Goal: Use online tool/utility: Utilize a website feature to perform a specific function

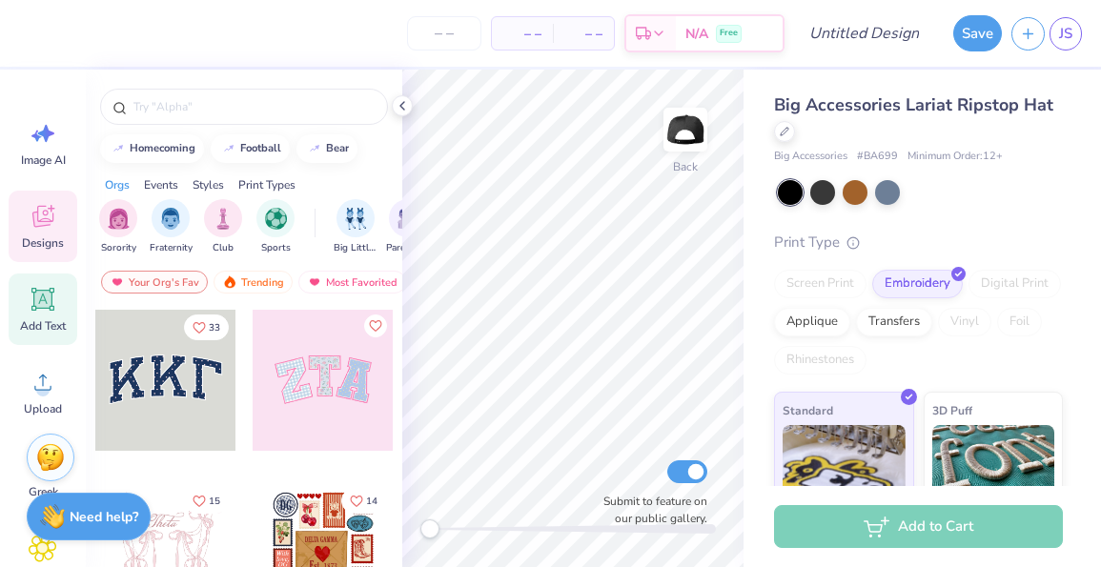
click at [42, 299] on icon at bounding box center [43, 300] width 18 height 18
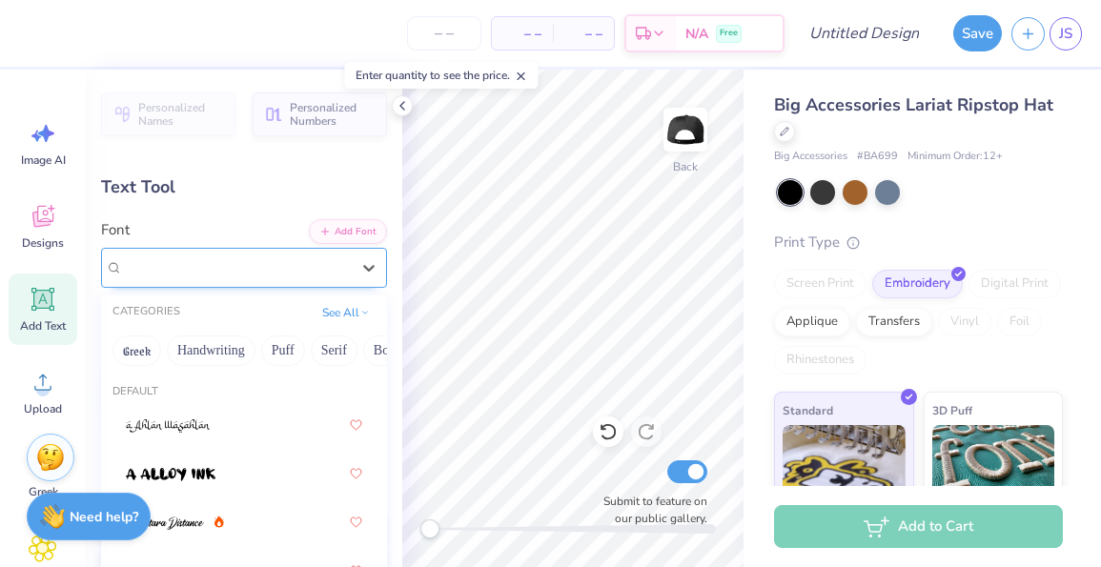
click at [261, 275] on div "Super Dream" at bounding box center [236, 268] width 231 height 30
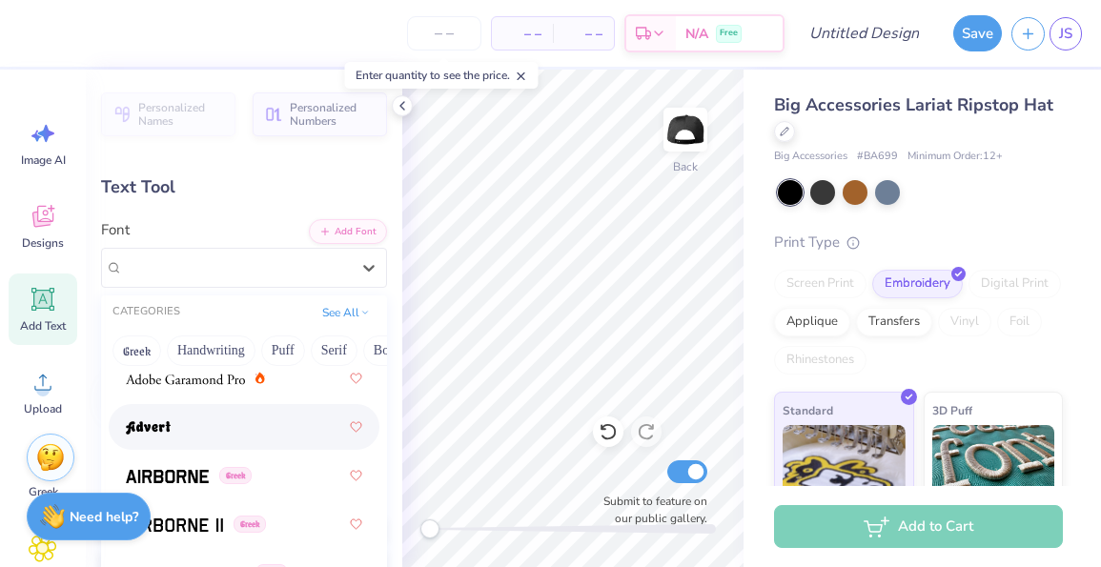
scroll to position [402, 0]
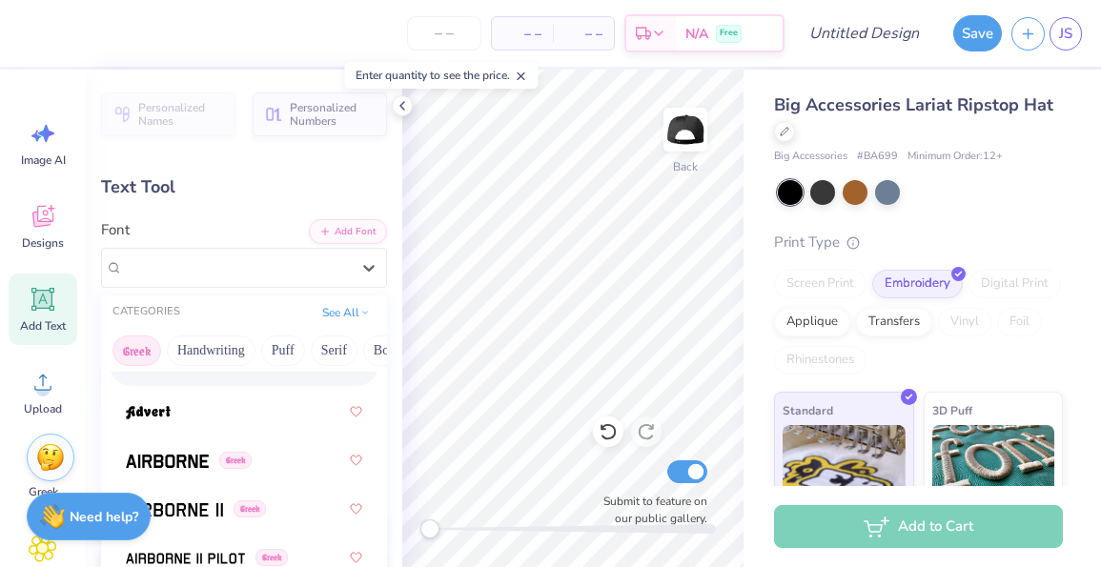
click at [148, 347] on button "Greek" at bounding box center [136, 350] width 49 height 30
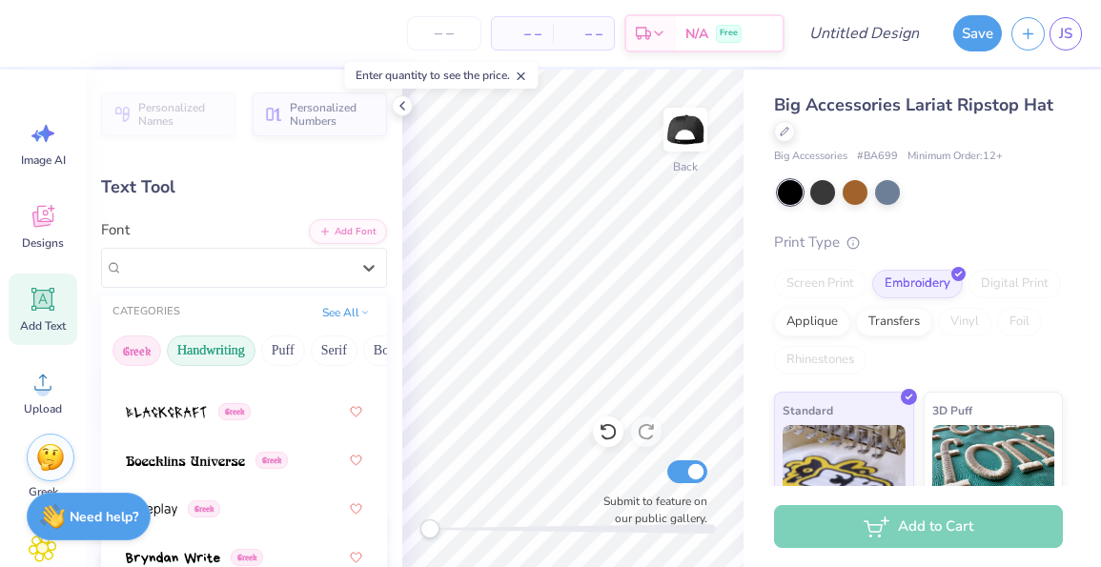
click at [201, 346] on button "Handwriting" at bounding box center [211, 350] width 89 height 30
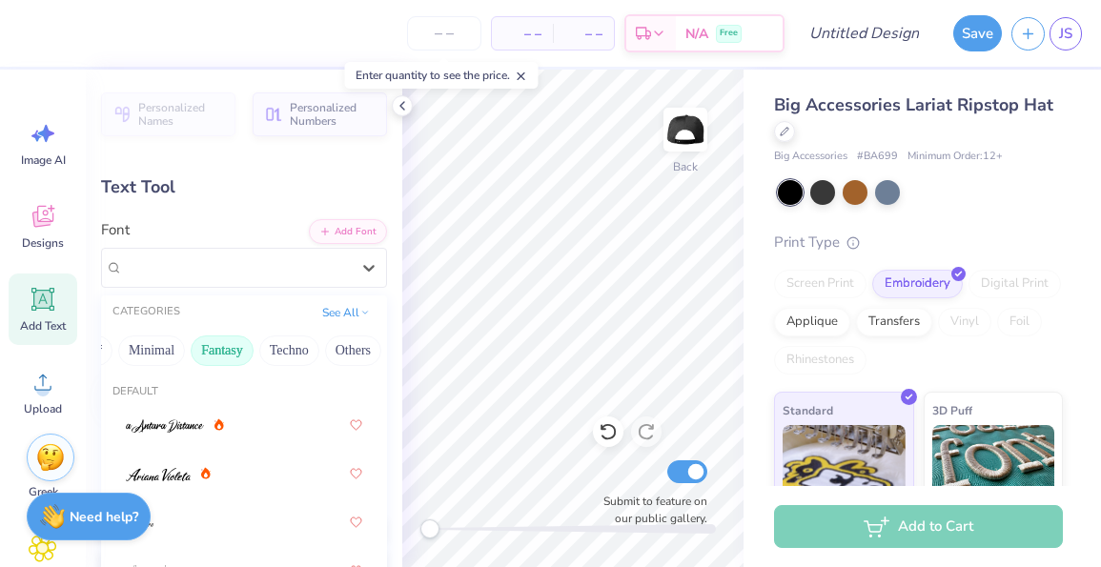
scroll to position [0, 531]
click at [222, 347] on button "Fantasy" at bounding box center [223, 350] width 63 height 30
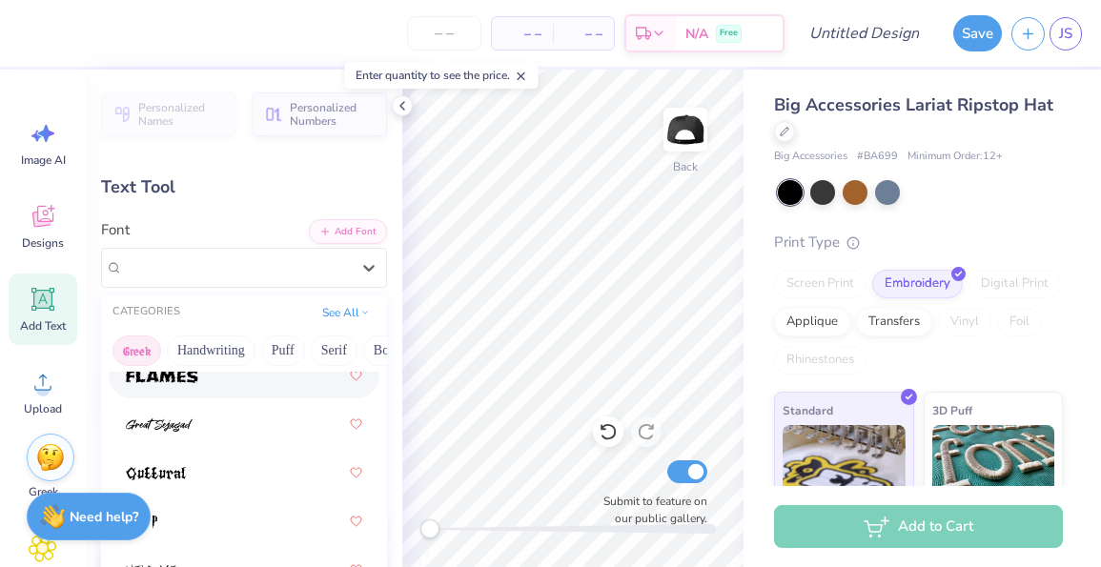
scroll to position [0, 0]
click at [148, 355] on button "Greek" at bounding box center [136, 350] width 49 height 30
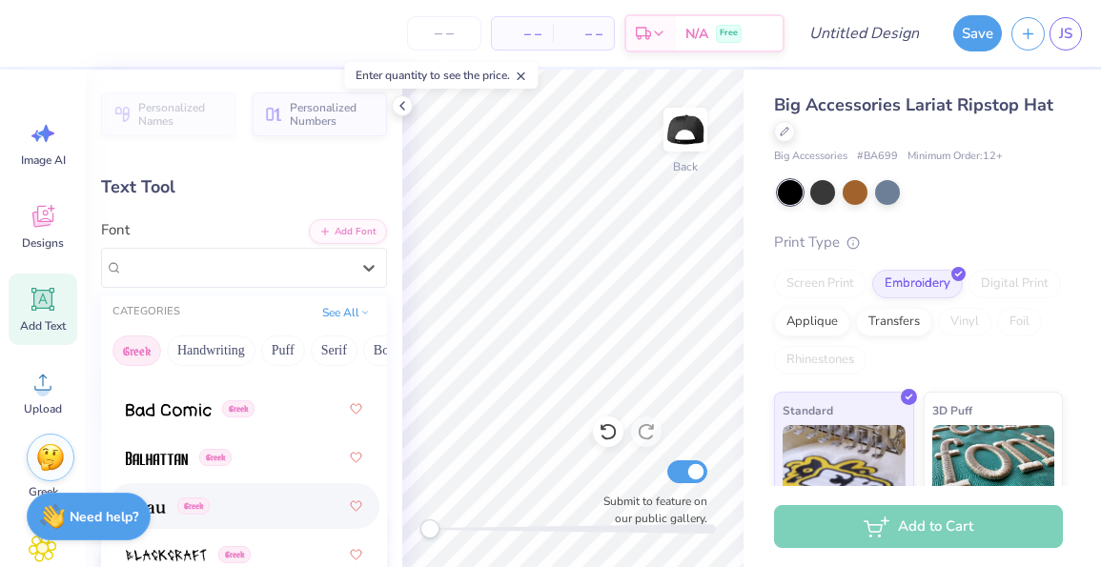
scroll to position [302, 0]
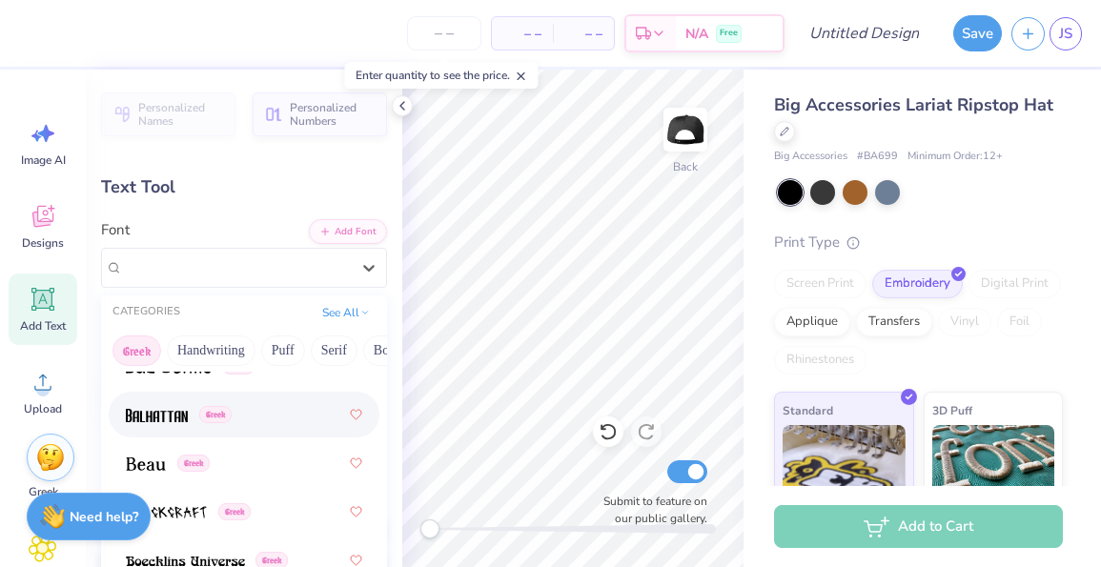
click at [177, 422] on img at bounding box center [157, 415] width 62 height 13
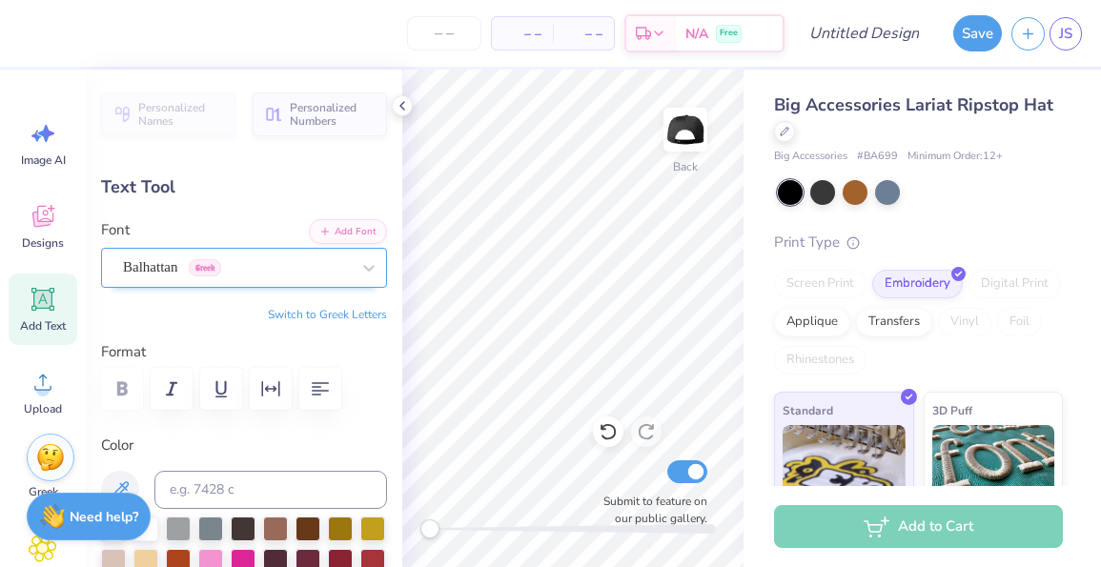
click at [266, 280] on div "Balhattan Greek" at bounding box center [236, 268] width 231 height 30
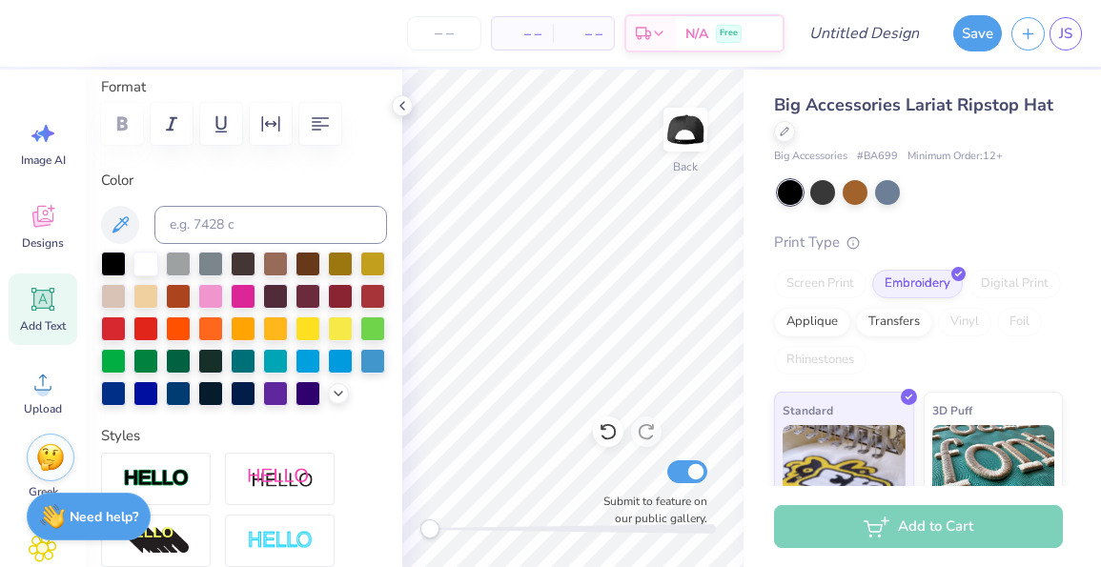
scroll to position [266, 0]
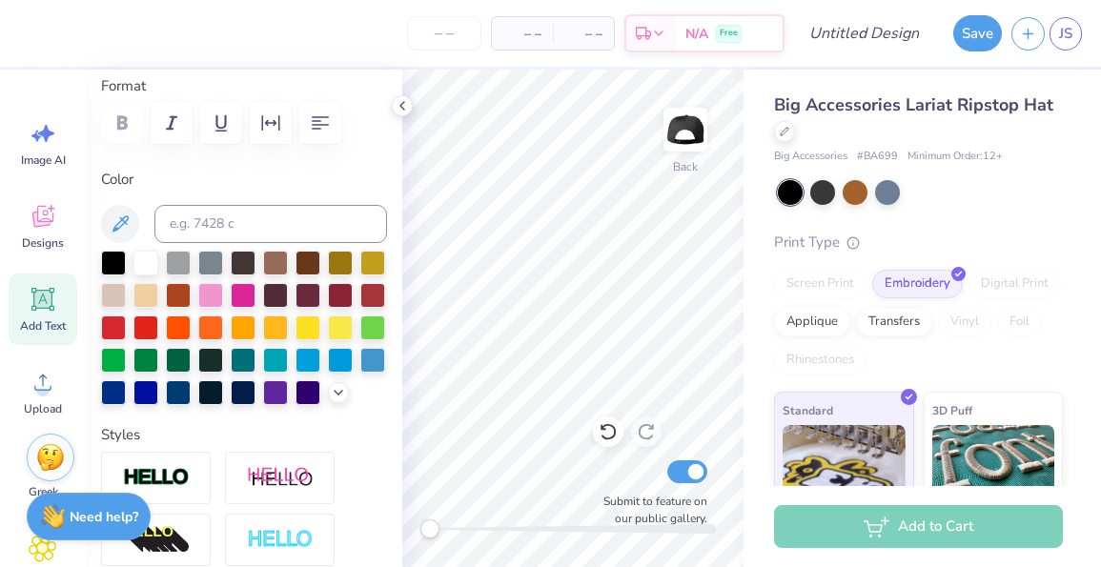
click at [889, 186] on div at bounding box center [887, 192] width 25 height 25
click at [146, 261] on div at bounding box center [145, 261] width 25 height 25
click at [353, 229] on input at bounding box center [270, 224] width 233 height 38
type input "P"
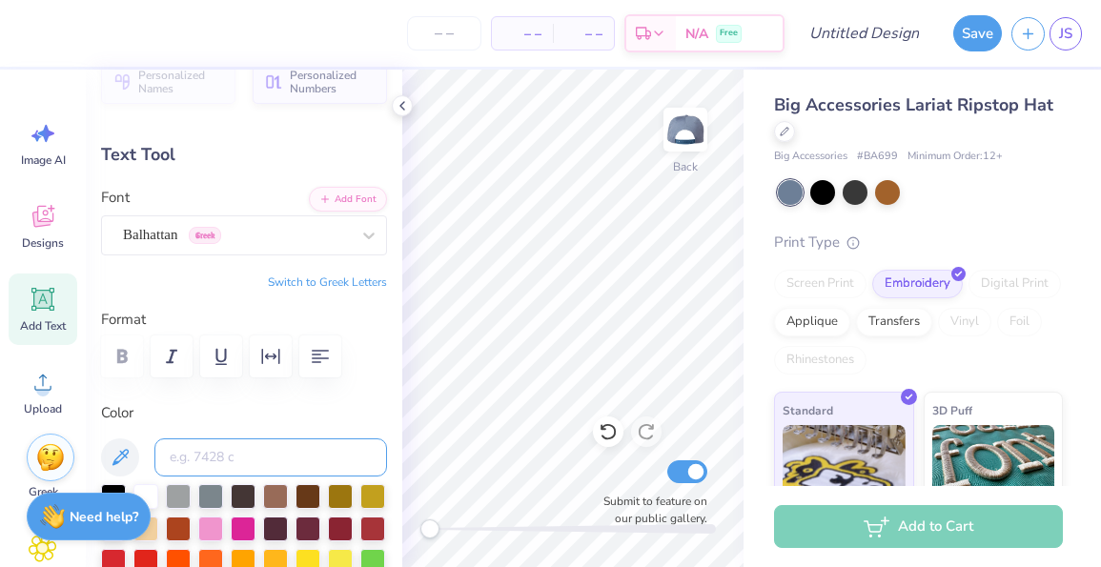
scroll to position [18, 0]
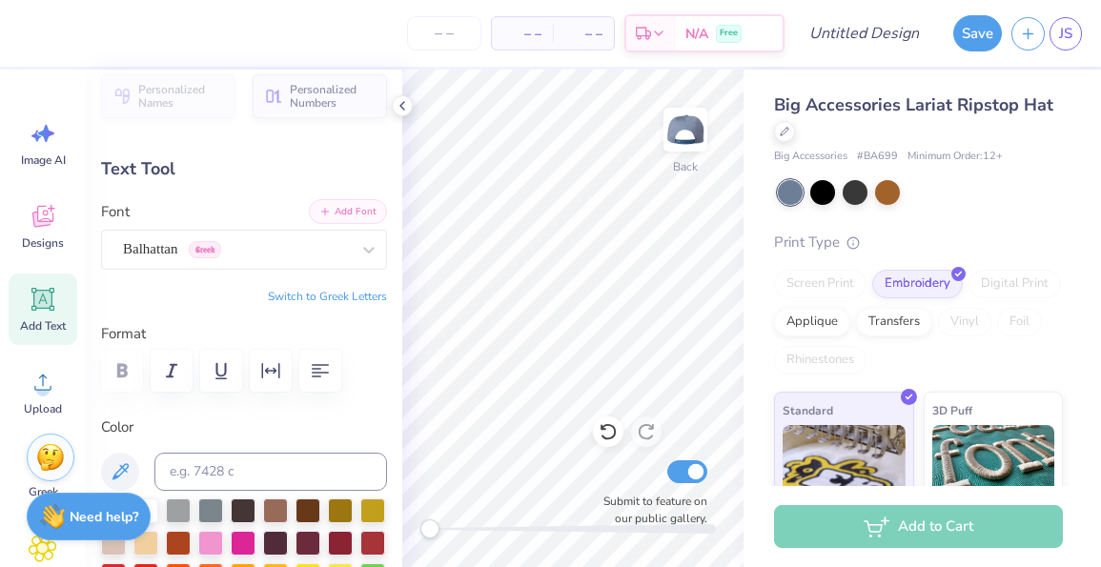
click at [348, 220] on button "Add Font" at bounding box center [348, 211] width 78 height 25
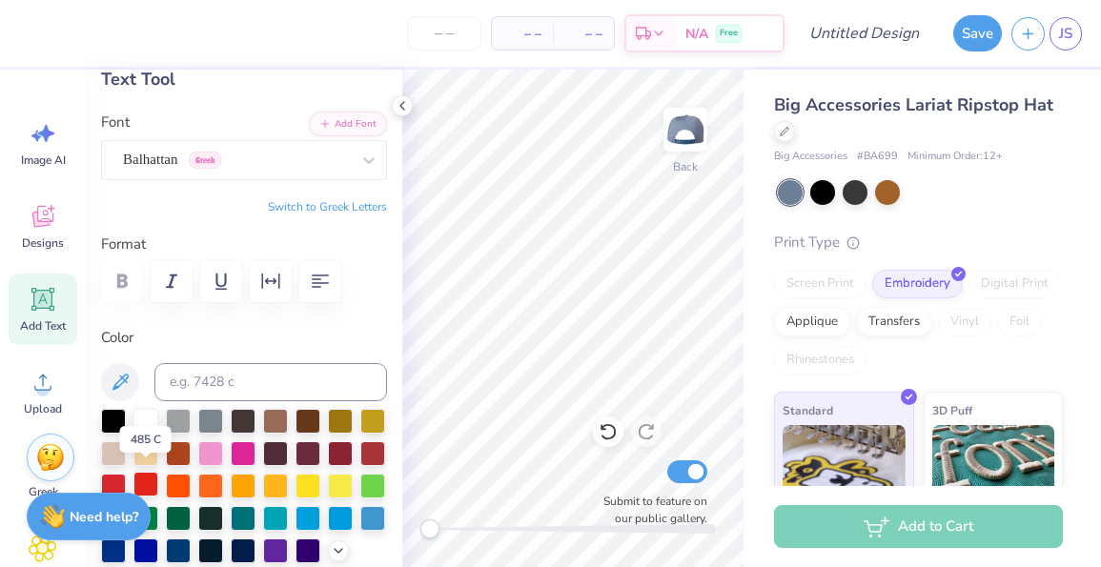
scroll to position [101, 0]
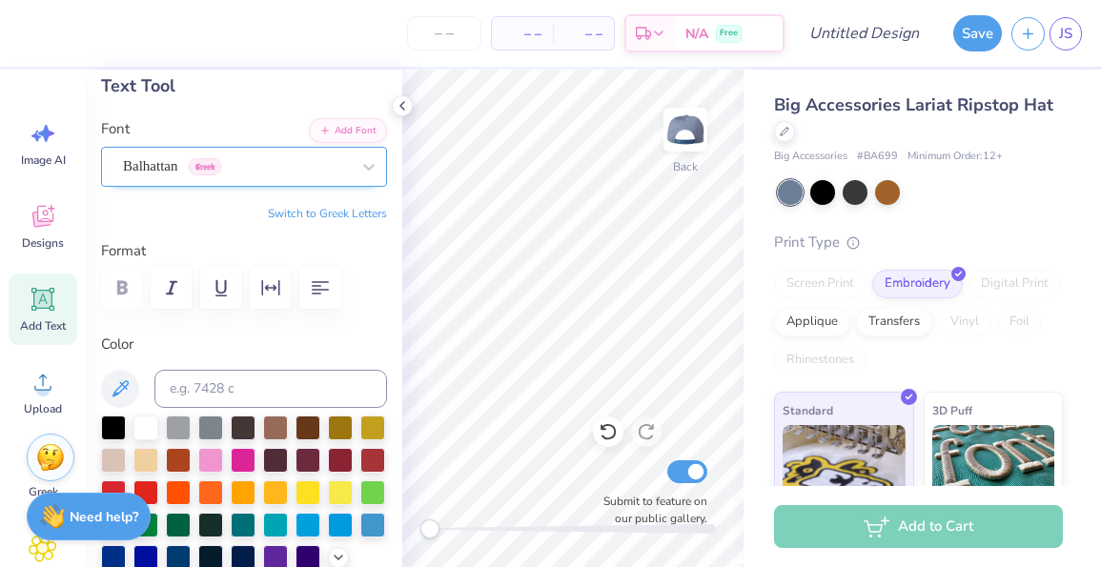
click at [201, 169] on span "Greek" at bounding box center [205, 166] width 32 height 17
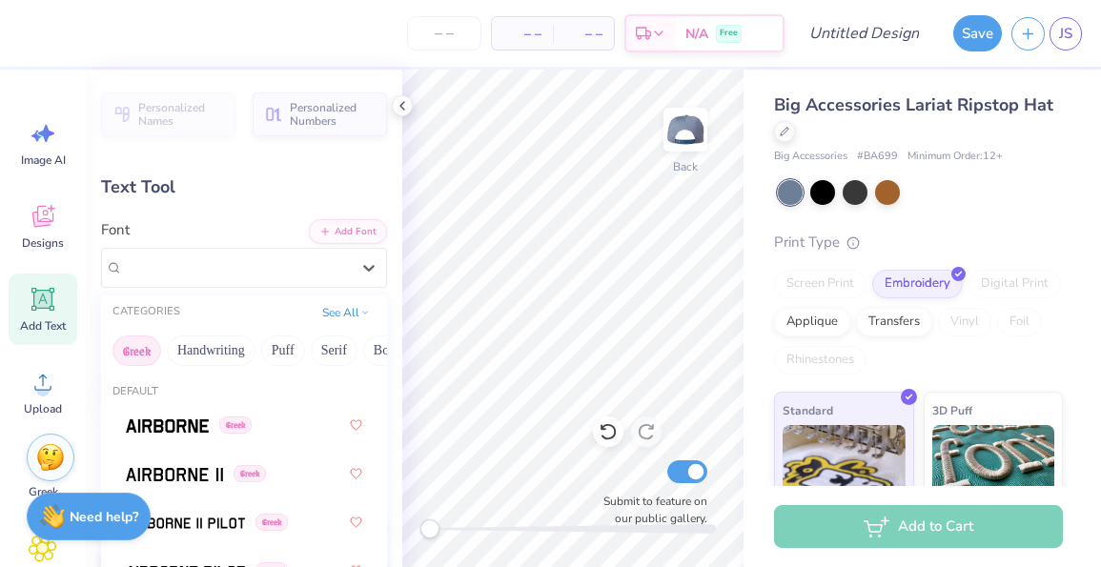
scroll to position [0, 0]
click at [213, 345] on button "Handwriting" at bounding box center [211, 350] width 89 height 30
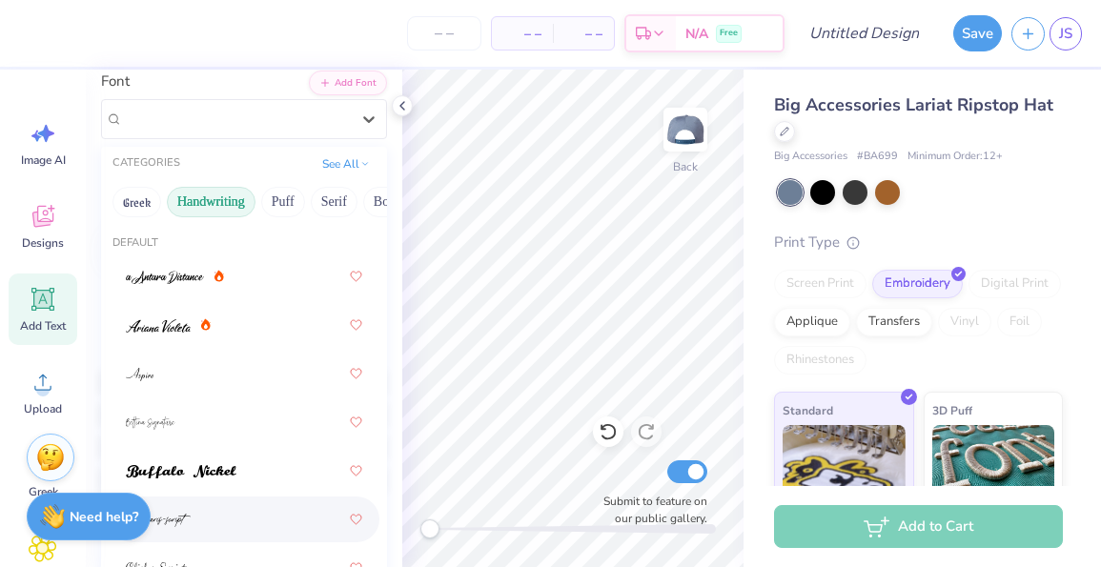
scroll to position [35, 0]
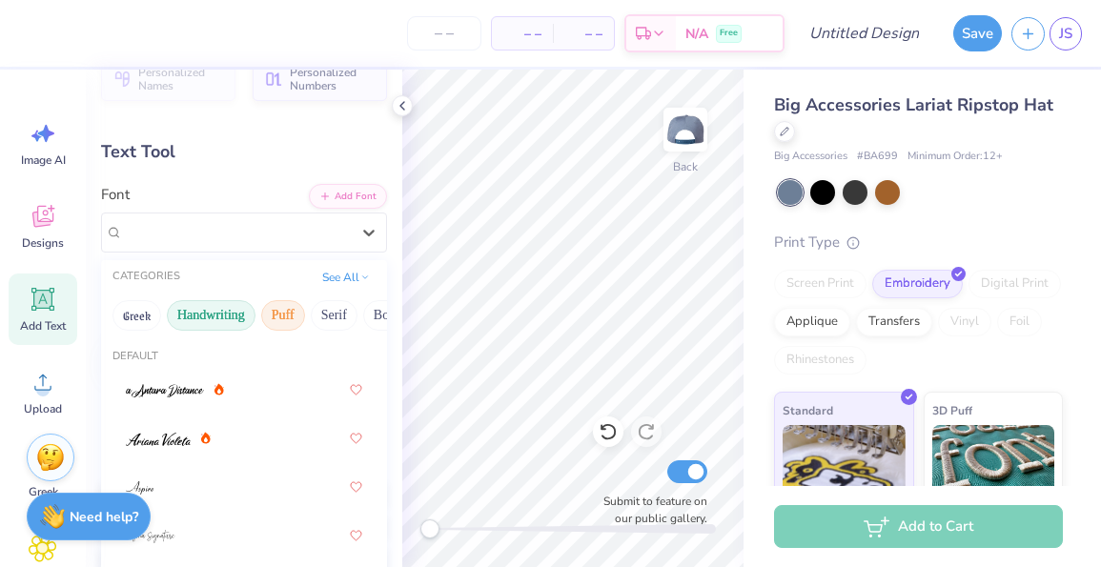
click at [282, 316] on button "Puff" at bounding box center [283, 315] width 44 height 30
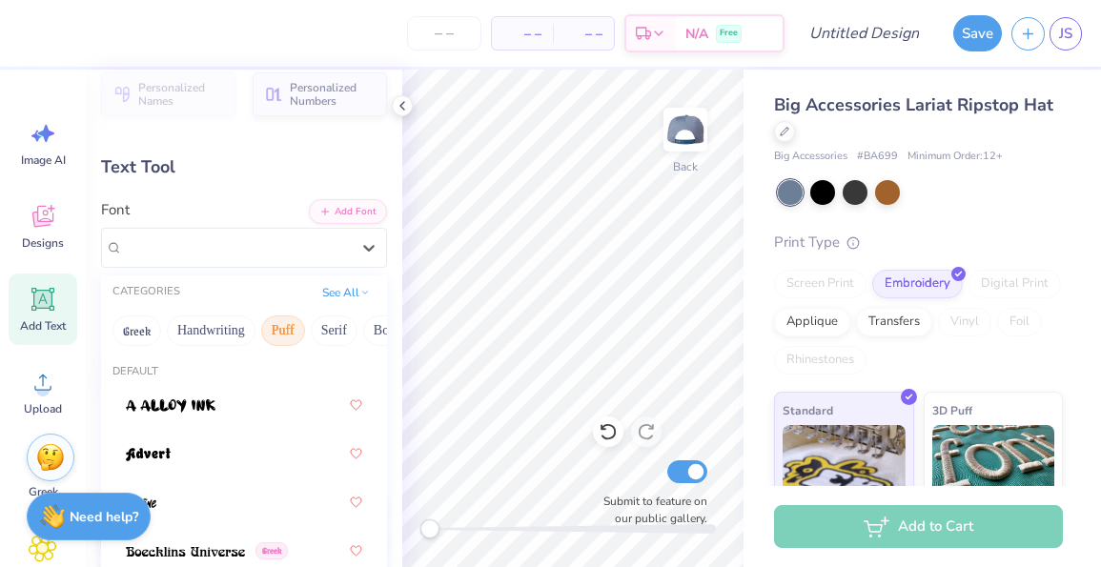
scroll to position [2, 0]
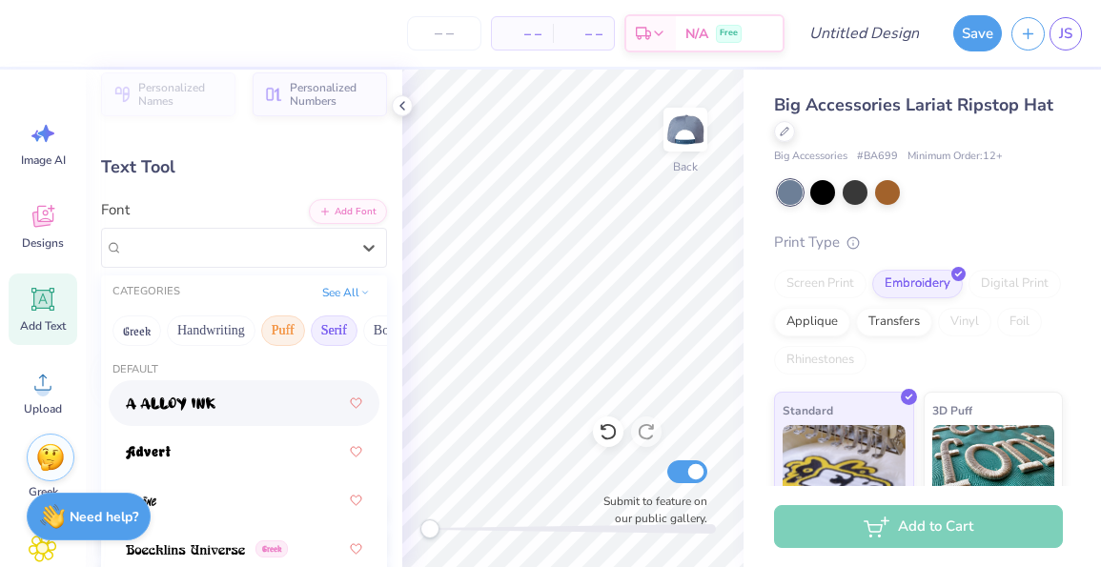
click at [331, 324] on button "Serif" at bounding box center [334, 330] width 47 height 30
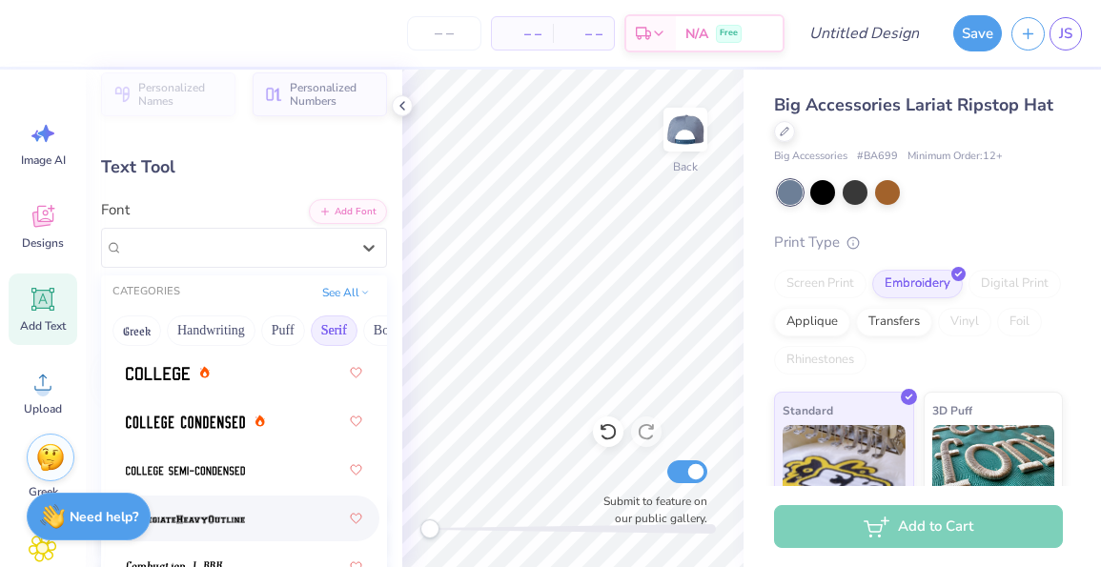
scroll to position [743, 0]
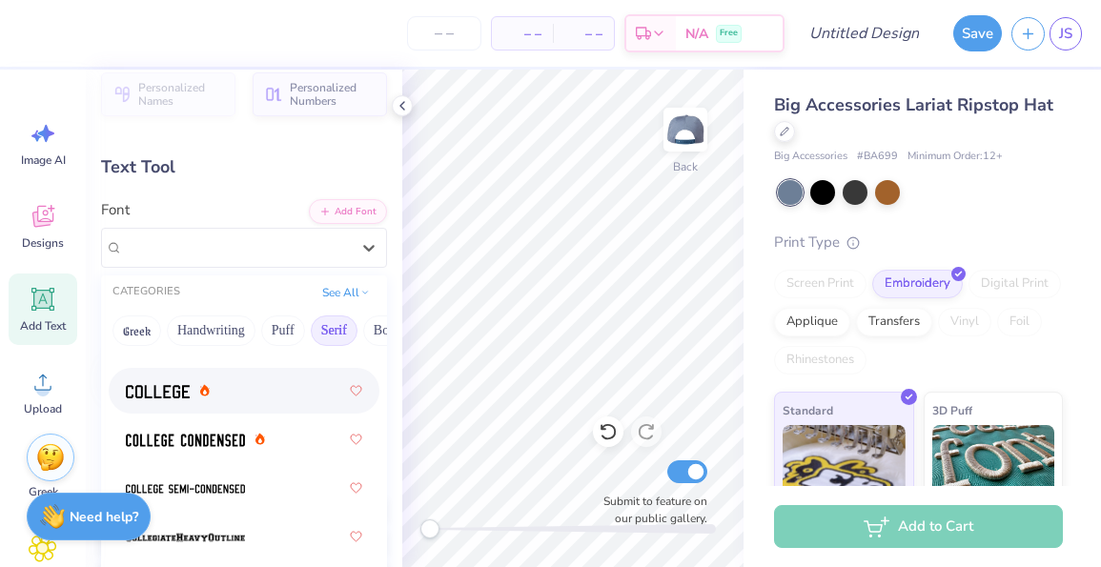
click at [192, 394] on div at bounding box center [168, 391] width 84 height 20
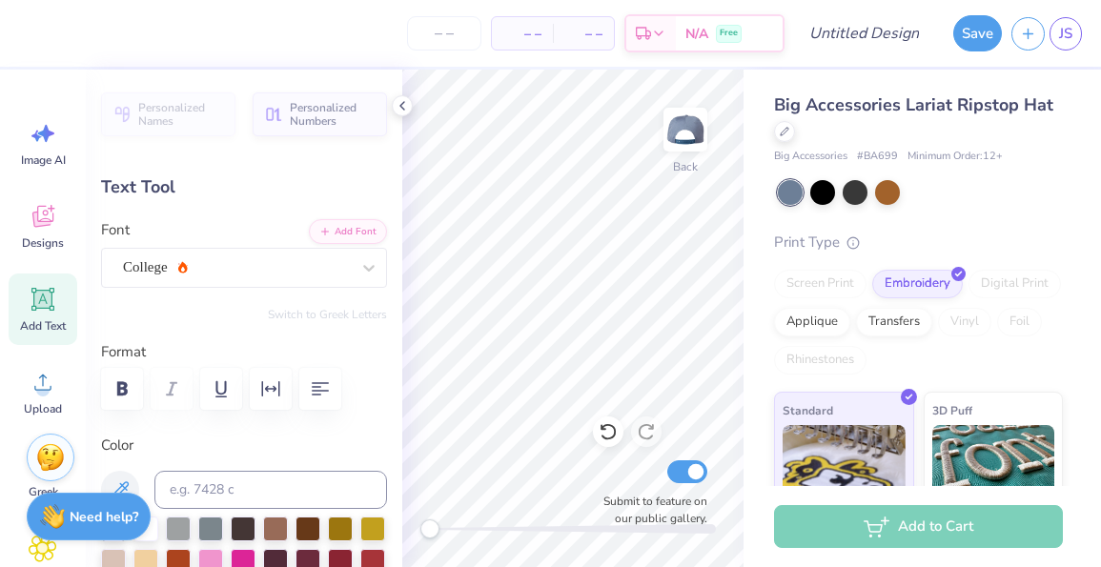
scroll to position [0, 0]
click at [48, 300] on icon at bounding box center [43, 300] width 18 height 18
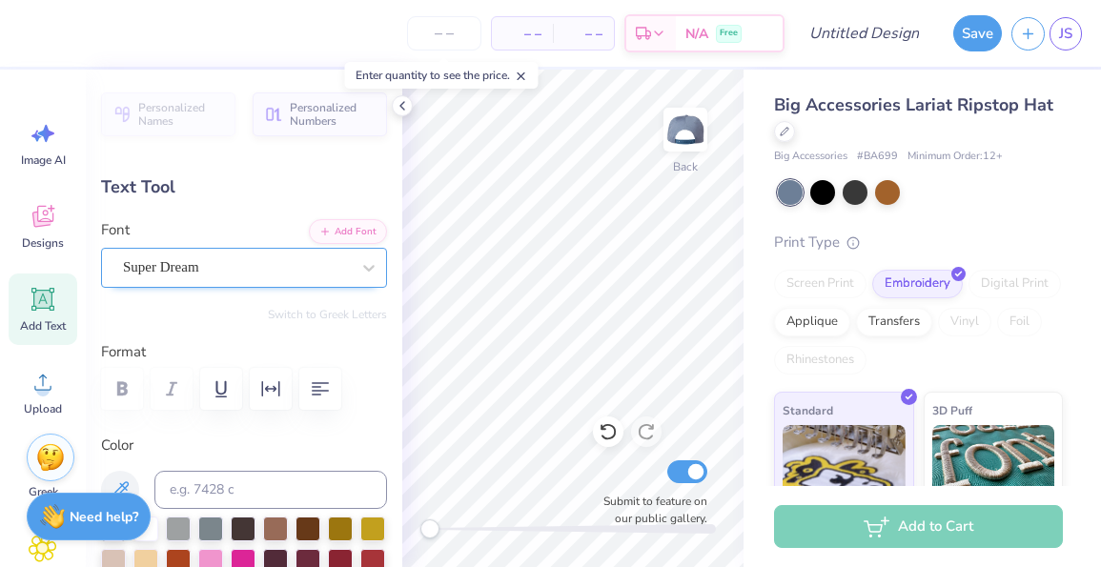
click at [327, 284] on div "Super Dream" at bounding box center [244, 268] width 286 height 40
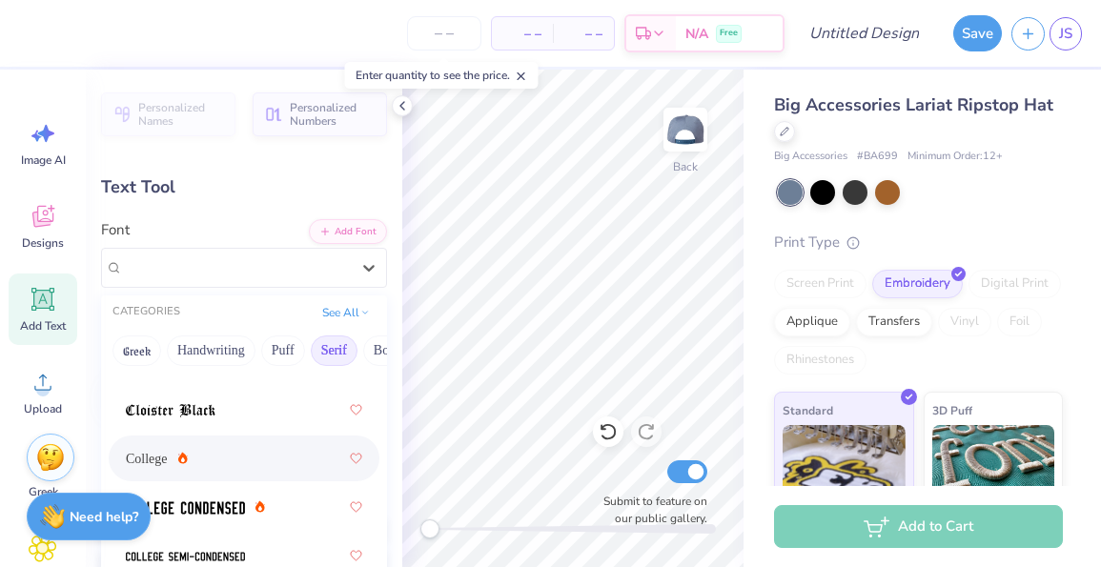
click at [183, 452] on div "College" at bounding box center [157, 459] width 62 height 20
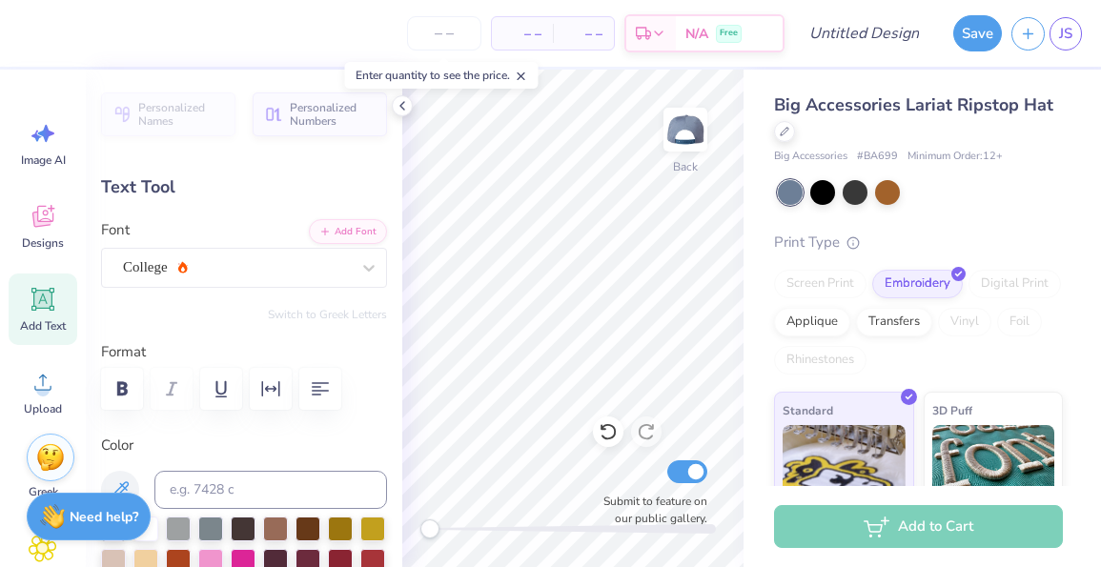
type textarea "T"
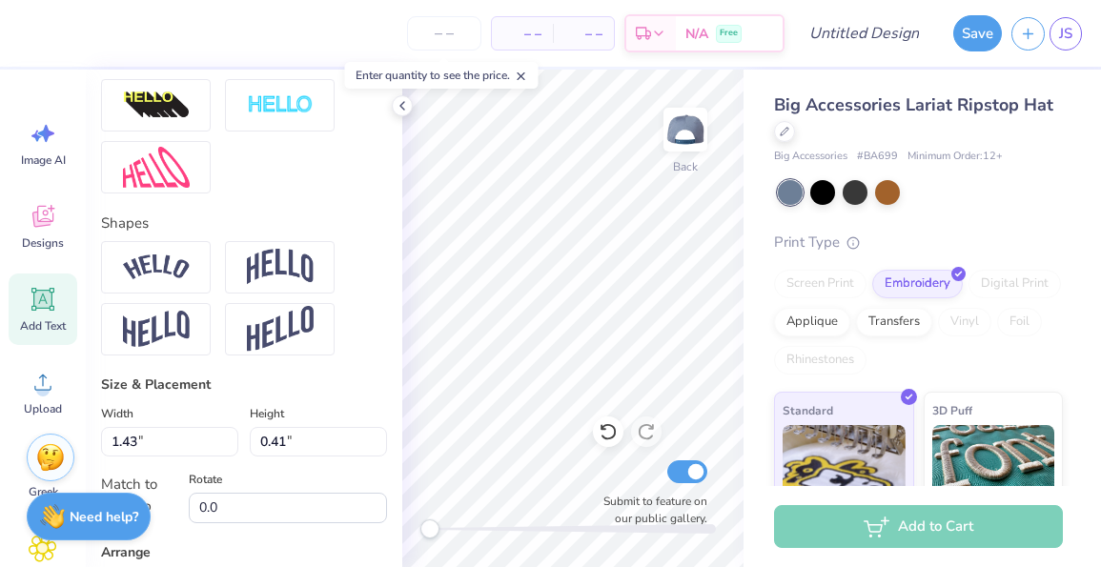
scroll to position [708, 0]
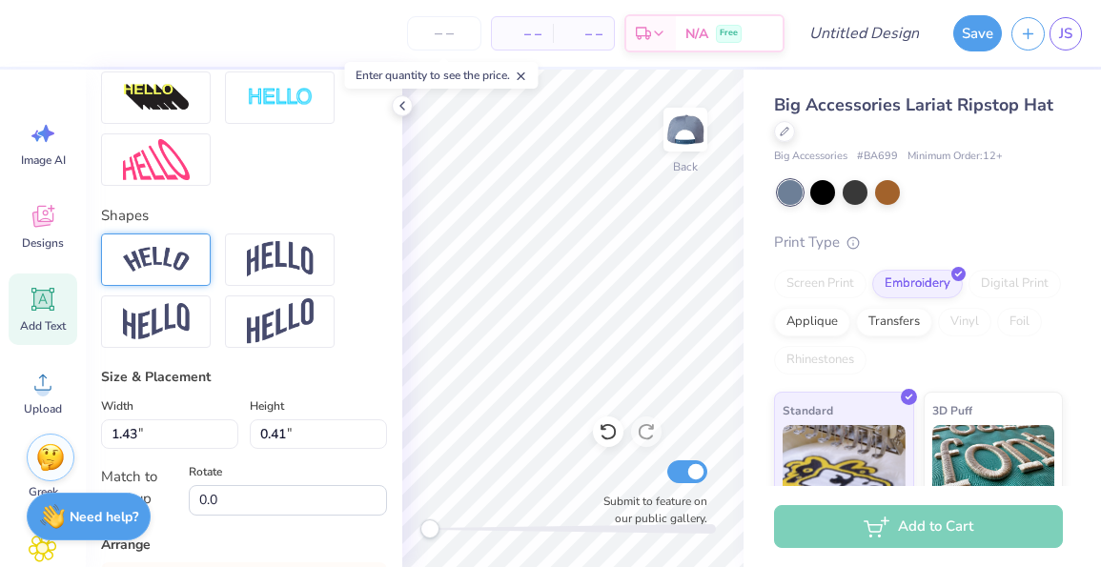
type textarea "PHI SIG"
click at [164, 260] on img at bounding box center [156, 260] width 67 height 26
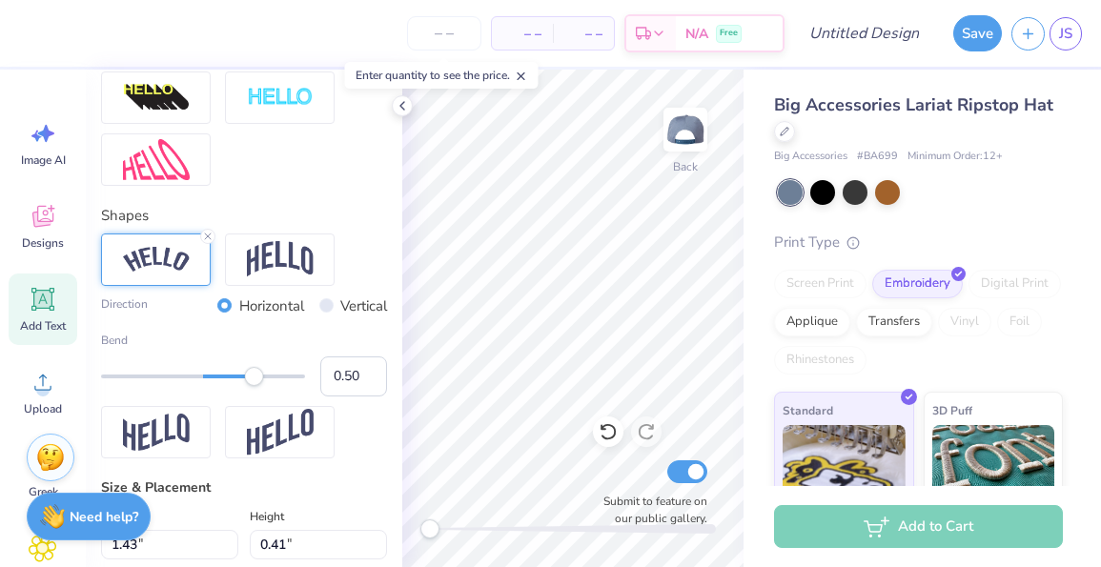
type input "0.48"
click at [252, 382] on div "Accessibility label" at bounding box center [251, 376] width 19 height 19
click at [561, 422] on div "Back Submit to feature on our public gallery." at bounding box center [572, 318] width 341 height 497
type input "2.29"
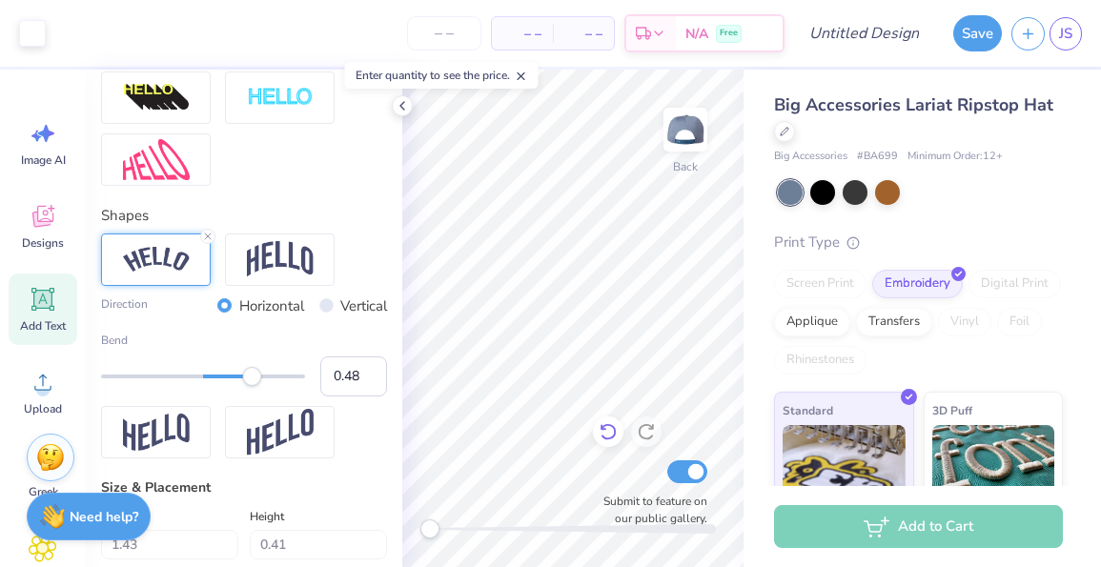
type input "0.64"
type input "-179.4"
type input "-0.78"
drag, startPoint x: 258, startPoint y: 375, endPoint x: 124, endPoint y: 358, distance: 135.5
click at [124, 358] on div "Bend -0.78" at bounding box center [244, 364] width 286 height 65
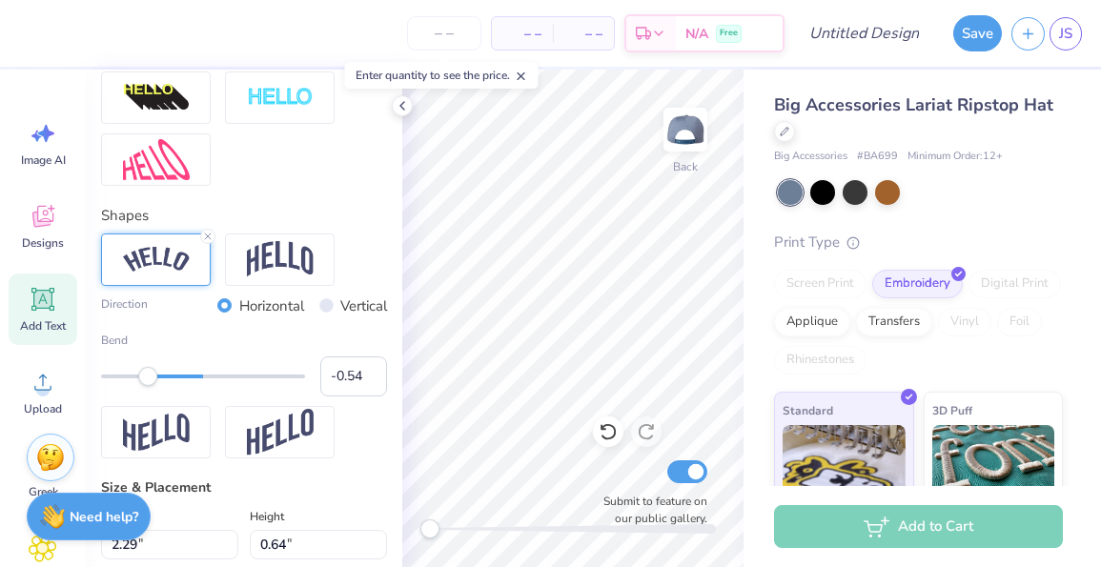
type input "-0.53"
drag, startPoint x: 129, startPoint y: 376, endPoint x: 149, endPoint y: 378, distance: 20.1
click at [149, 378] on div "Accessibility label" at bounding box center [147, 376] width 19 height 19
type input "-0.63"
click at [139, 378] on div "Accessibility label" at bounding box center [139, 376] width 19 height 19
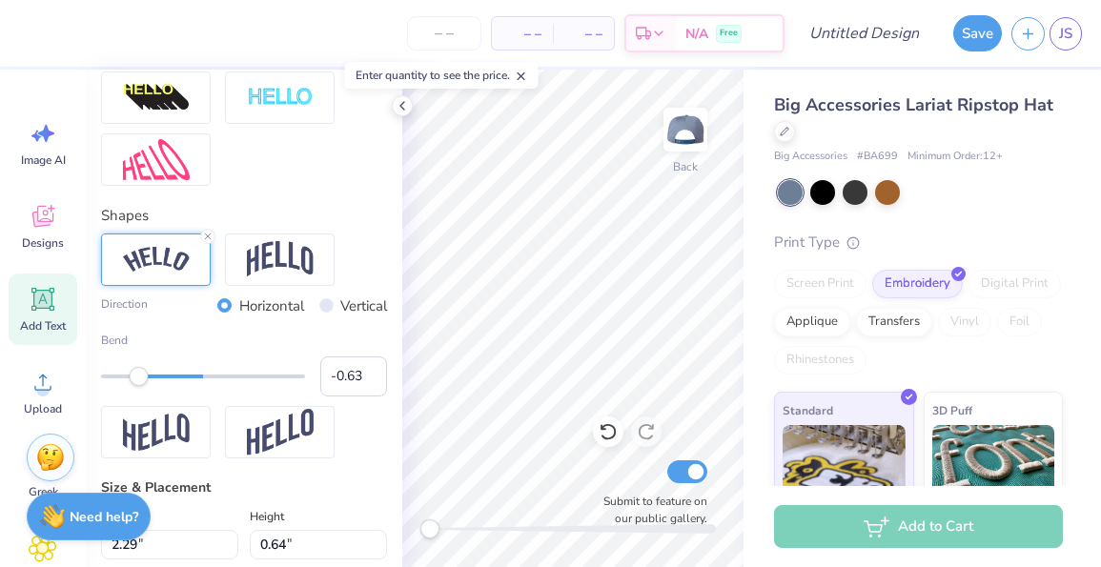
type input "3.38"
type input "1.13"
type input "4.31"
type input "1.44"
type input "180.0"
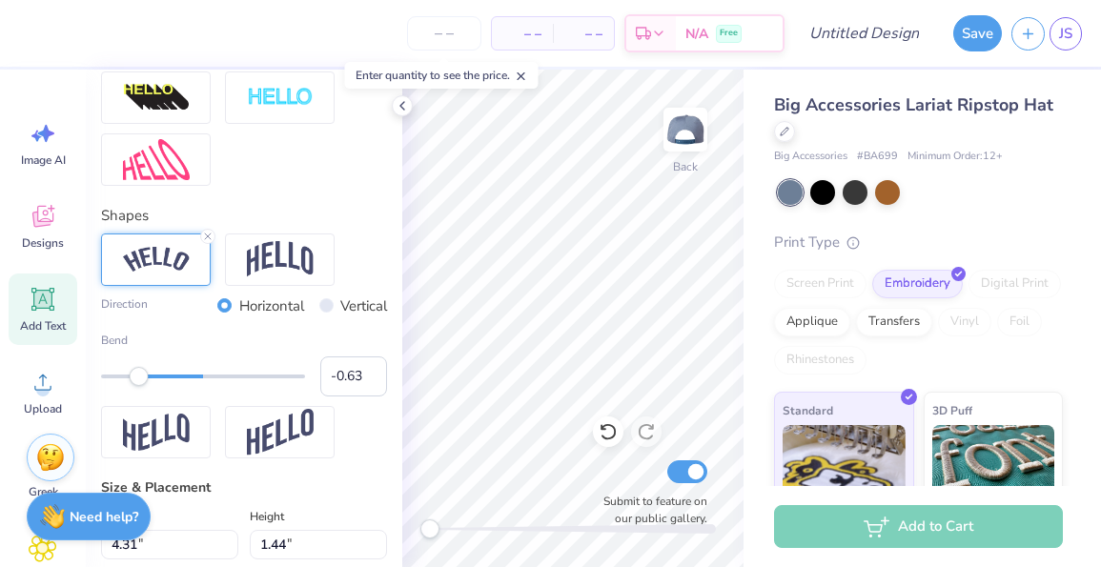
type input "4.13"
type input "1.37"
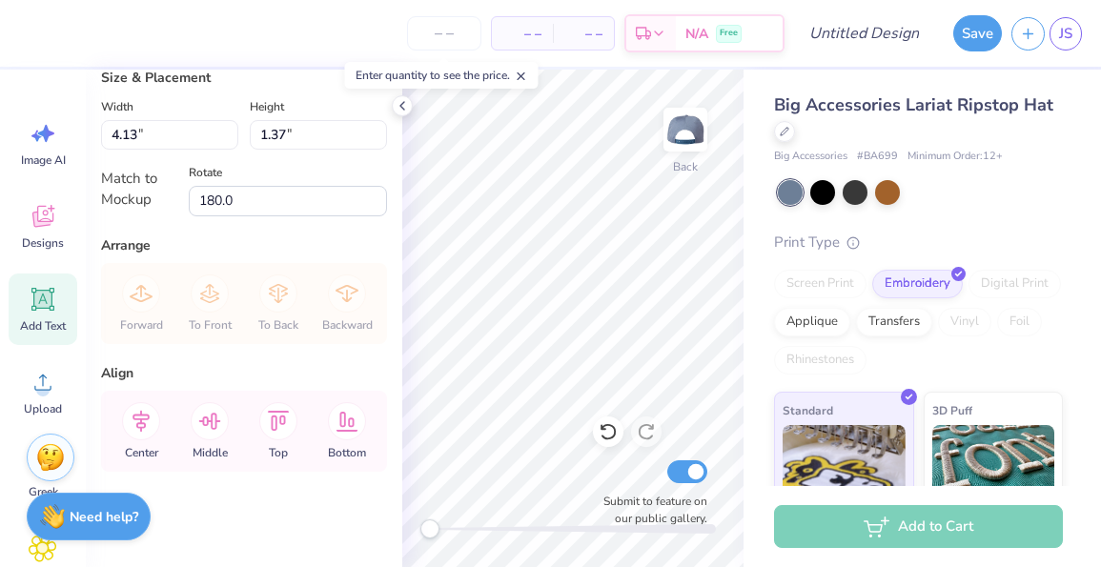
scroll to position [1119, 0]
click at [398, 95] on div at bounding box center [402, 105] width 21 height 21
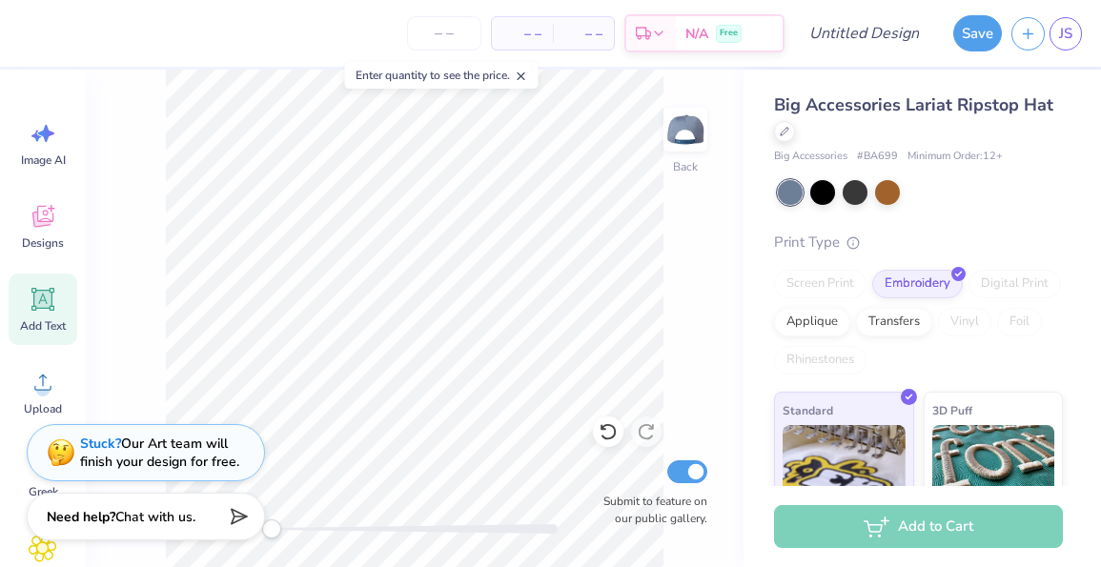
click at [48, 305] on icon at bounding box center [43, 300] width 18 height 18
type input "1.43"
type input "0.41"
type input "0.0"
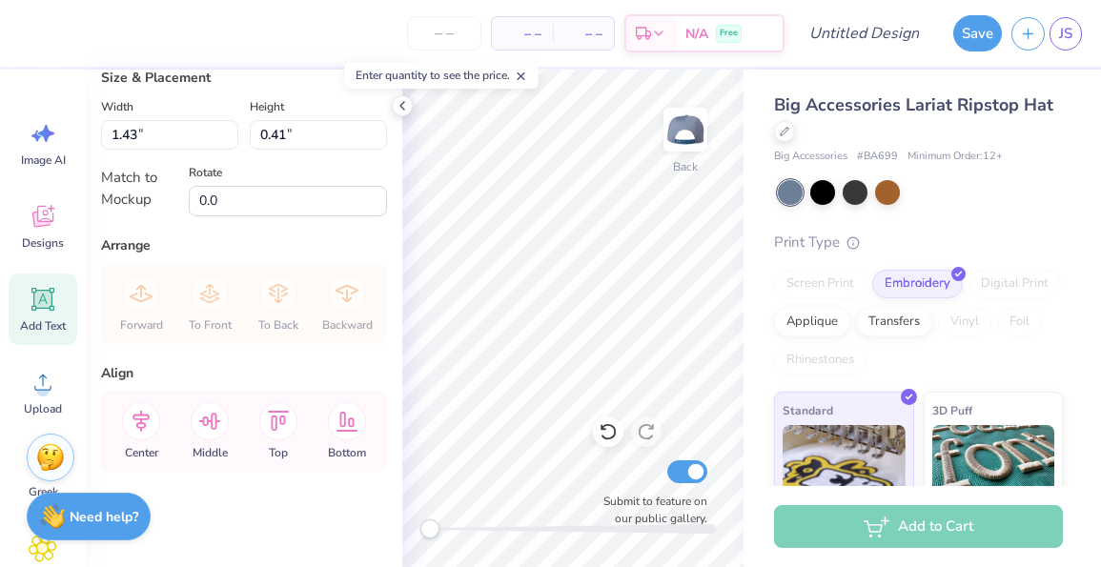
type textarea "T"
type input "4.13"
type input "1.37"
type input "180.0"
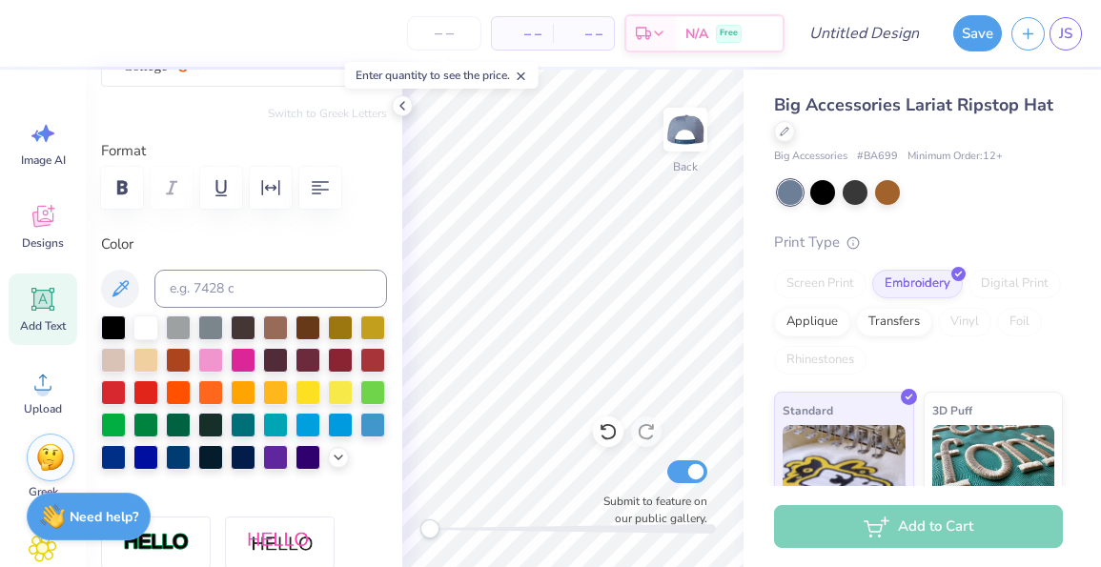
scroll to position [0, 0]
type textarea "P"
type textarea "SIG PHI"
type input "180.0"
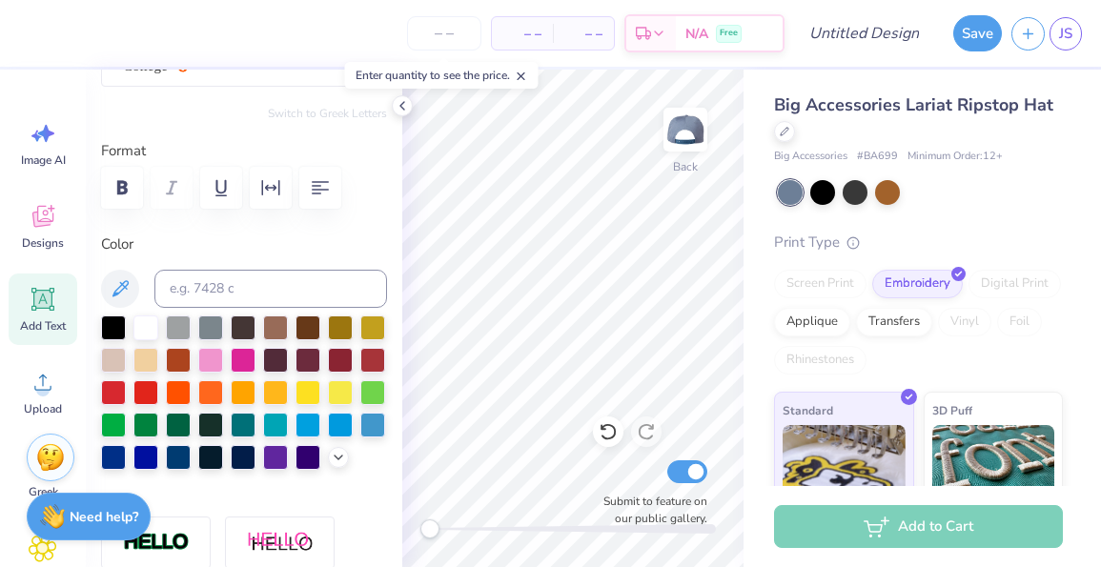
type textarea "P"
type textarea "IHP GIS"
type input "0.0"
type input "1.30"
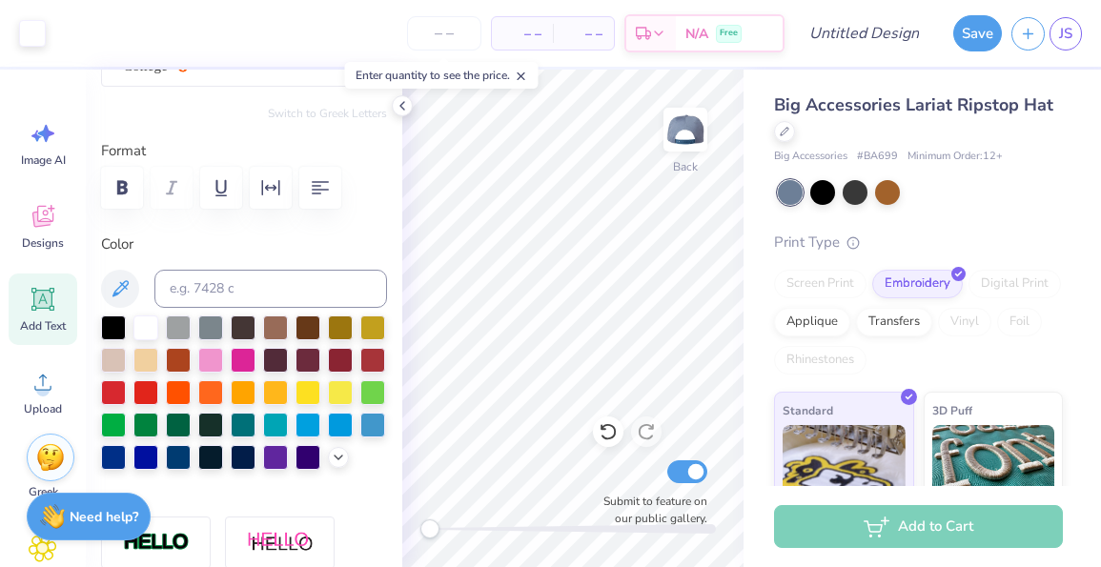
type input "180.0"
type textarea "GIS"
type textarea "GIS IHP"
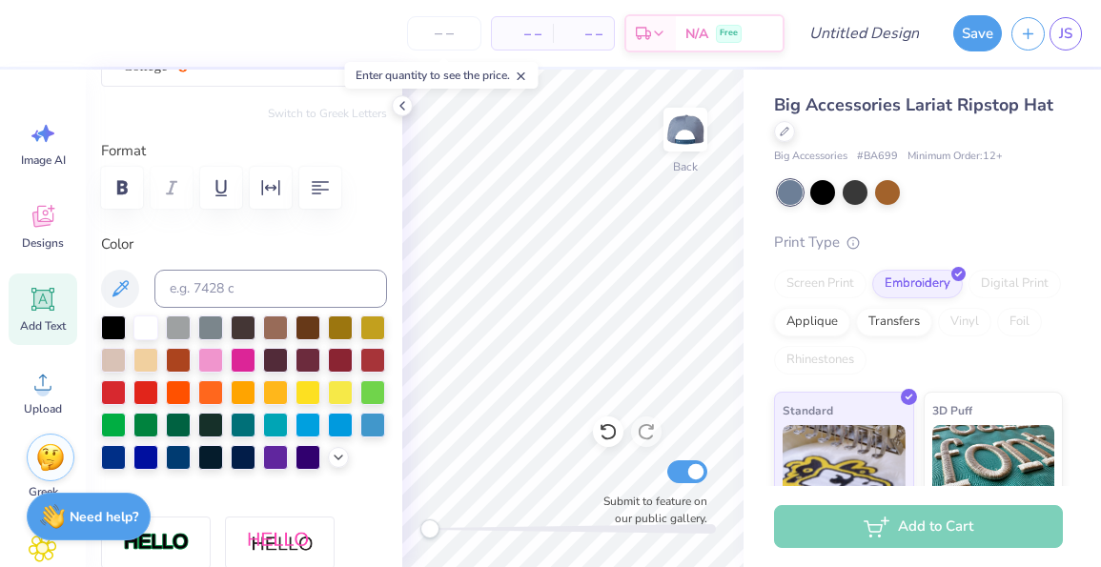
type input "0.0"
type input "3.88"
type input "1.32"
type input "180.0"
type textarea "IHP"
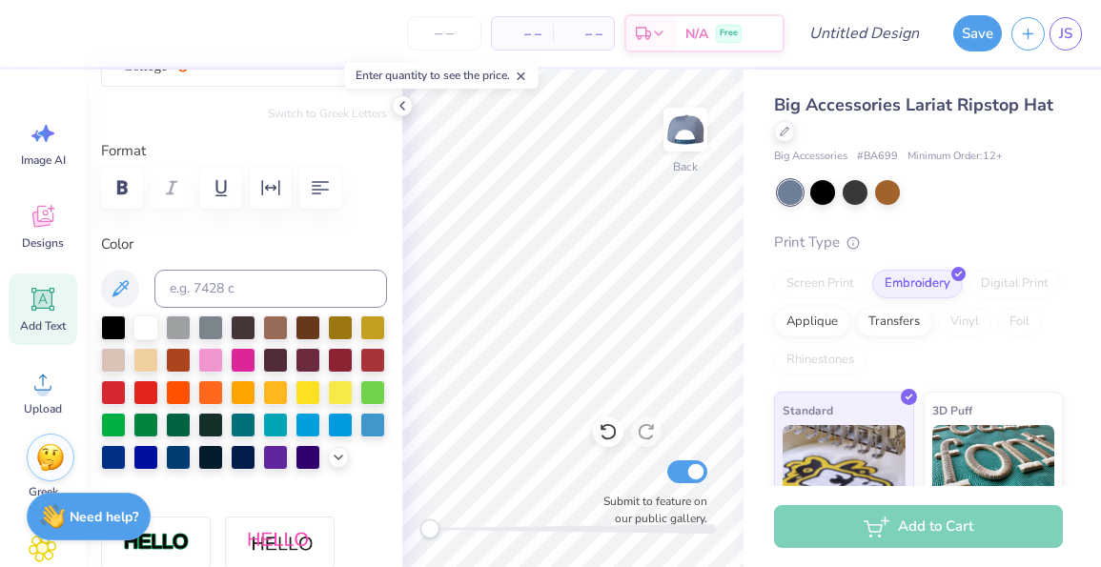
type textarea "SIG PHI"
type input "0.0"
type input "4.13"
type input "1.37"
type input "180.0"
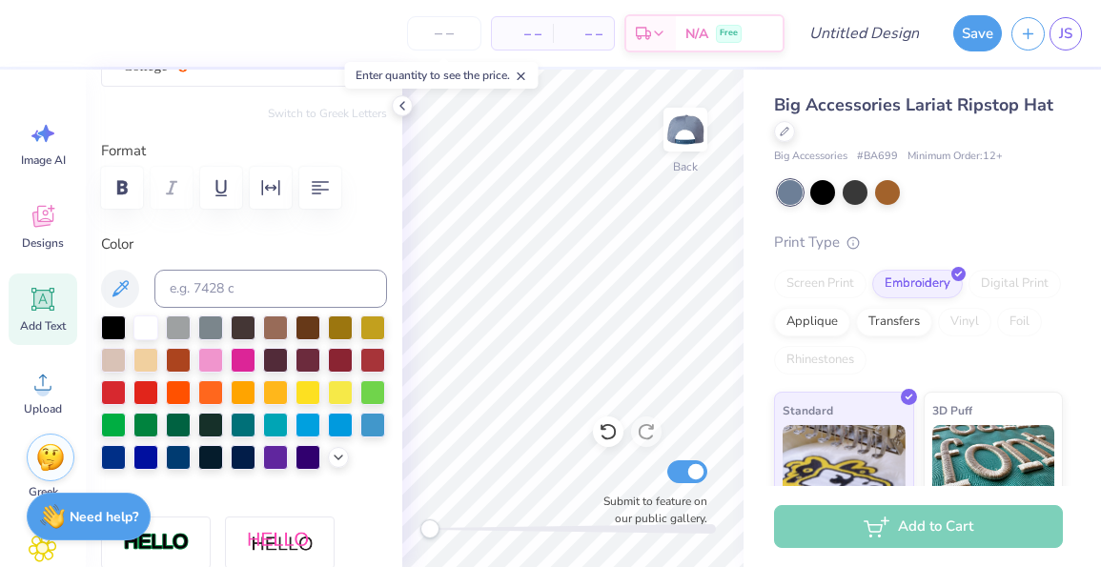
type textarea "PHI"
type textarea "PHI SIG"
type input "0.0"
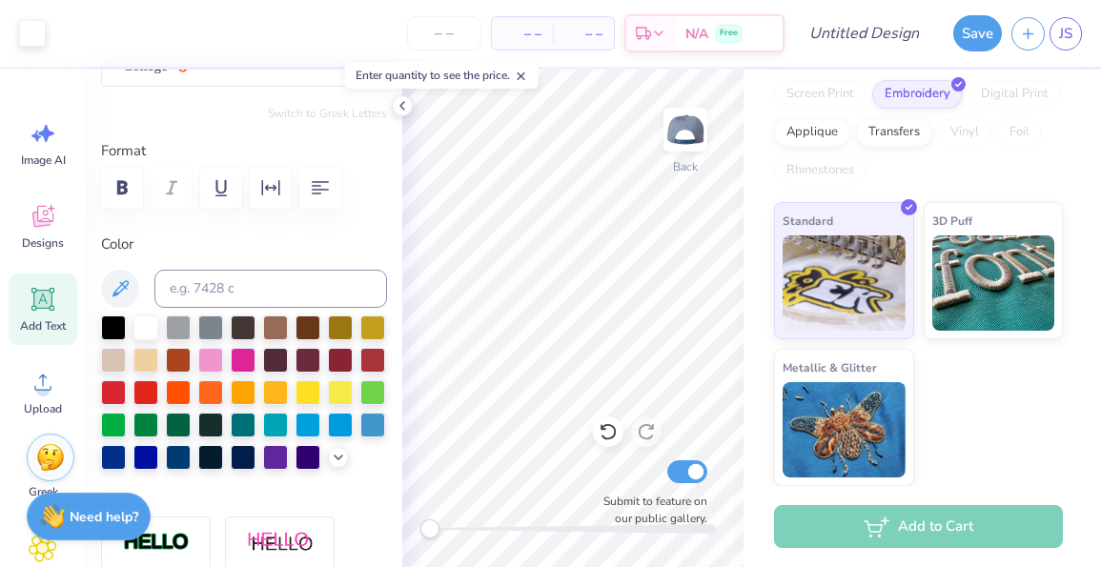
scroll to position [189, 0]
click at [403, 100] on icon at bounding box center [402, 105] width 15 height 15
